Goal: Task Accomplishment & Management: Use online tool/utility

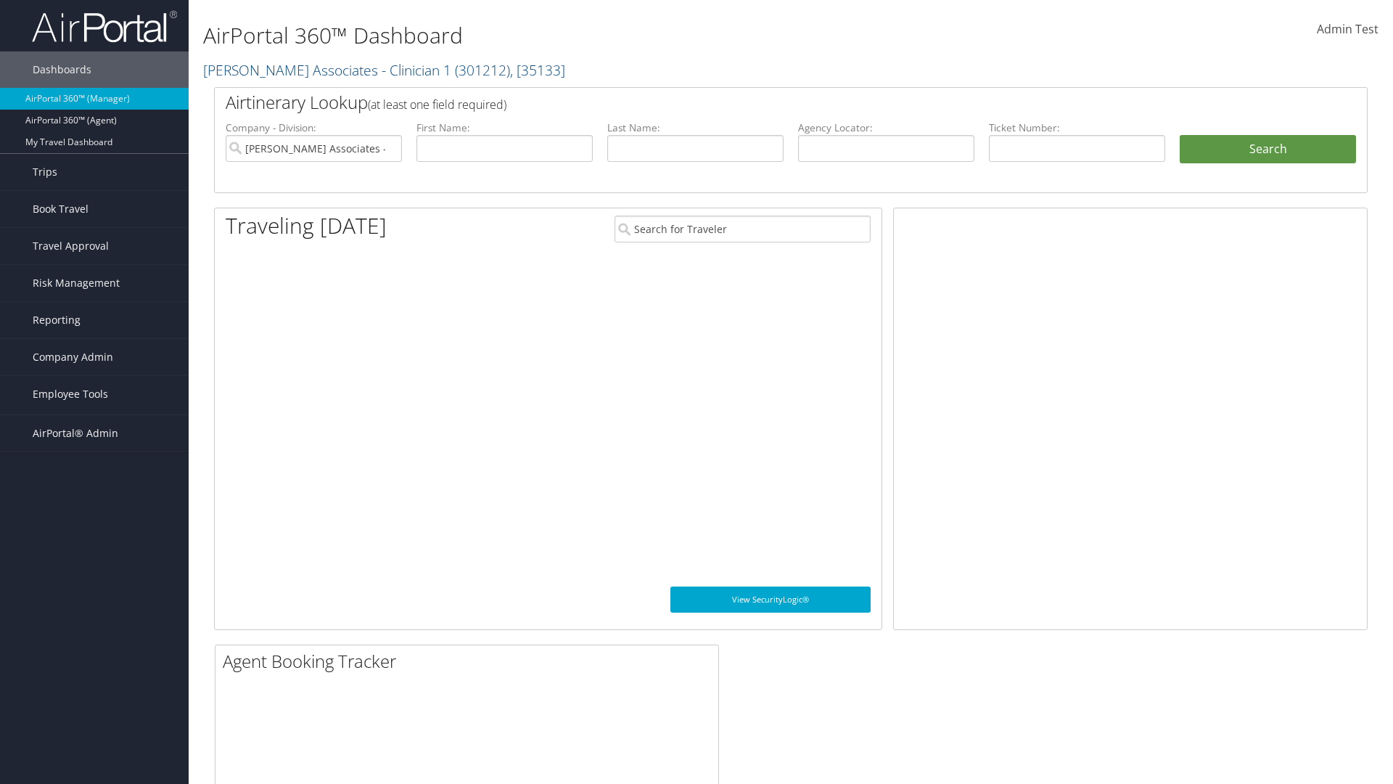
click at [94, 510] on link "AndavoVacations Admin" at bounding box center [94, 510] width 189 height 22
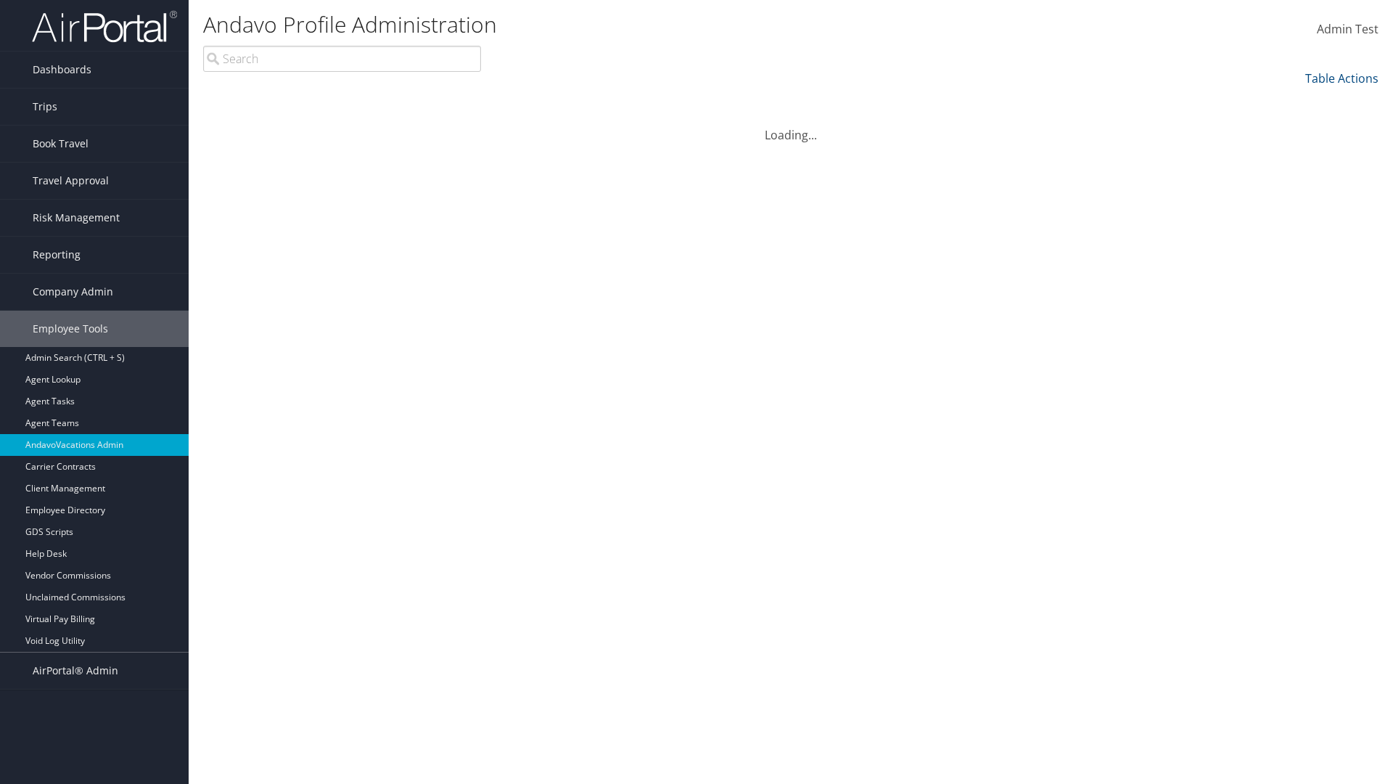
click at [342, 59] on input "search" at bounding box center [342, 59] width 278 height 26
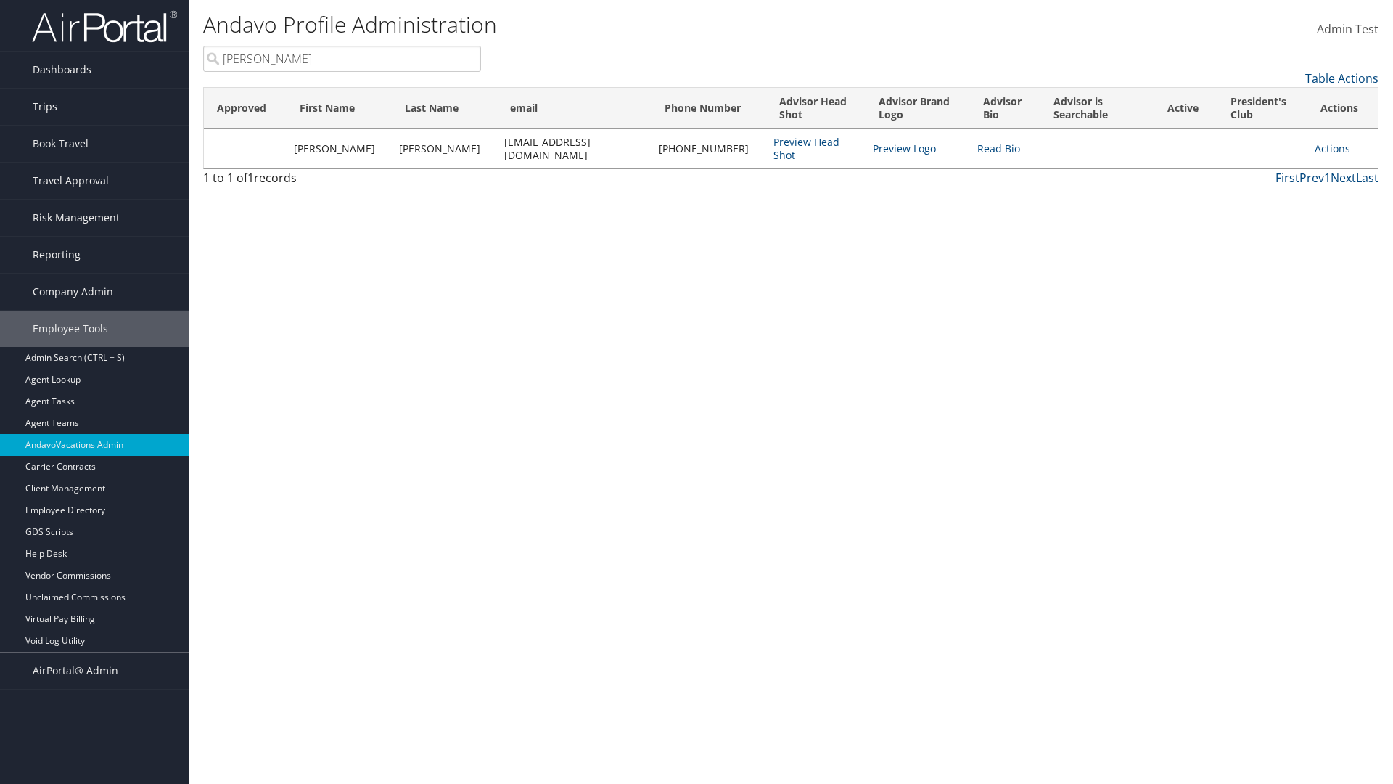
type input "Stephanie"
click at [1327, 142] on link "Actions" at bounding box center [1333, 149] width 36 height 14
click at [0, 0] on link "Add to President's Club" at bounding box center [0, 0] width 0 height 0
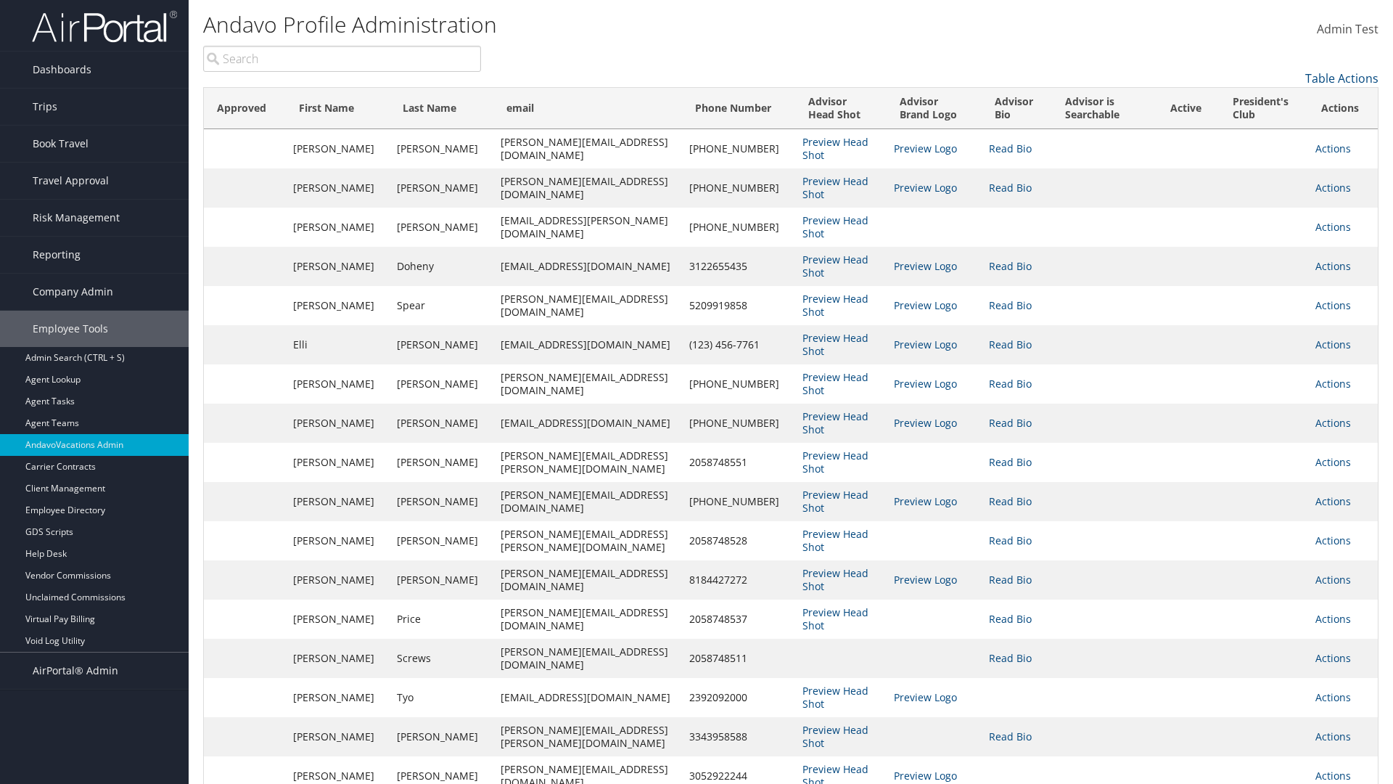
click at [342, 59] on input "search" at bounding box center [342, 59] width 278 height 26
type input "Stephanie"
